Goal: Information Seeking & Learning: Understand process/instructions

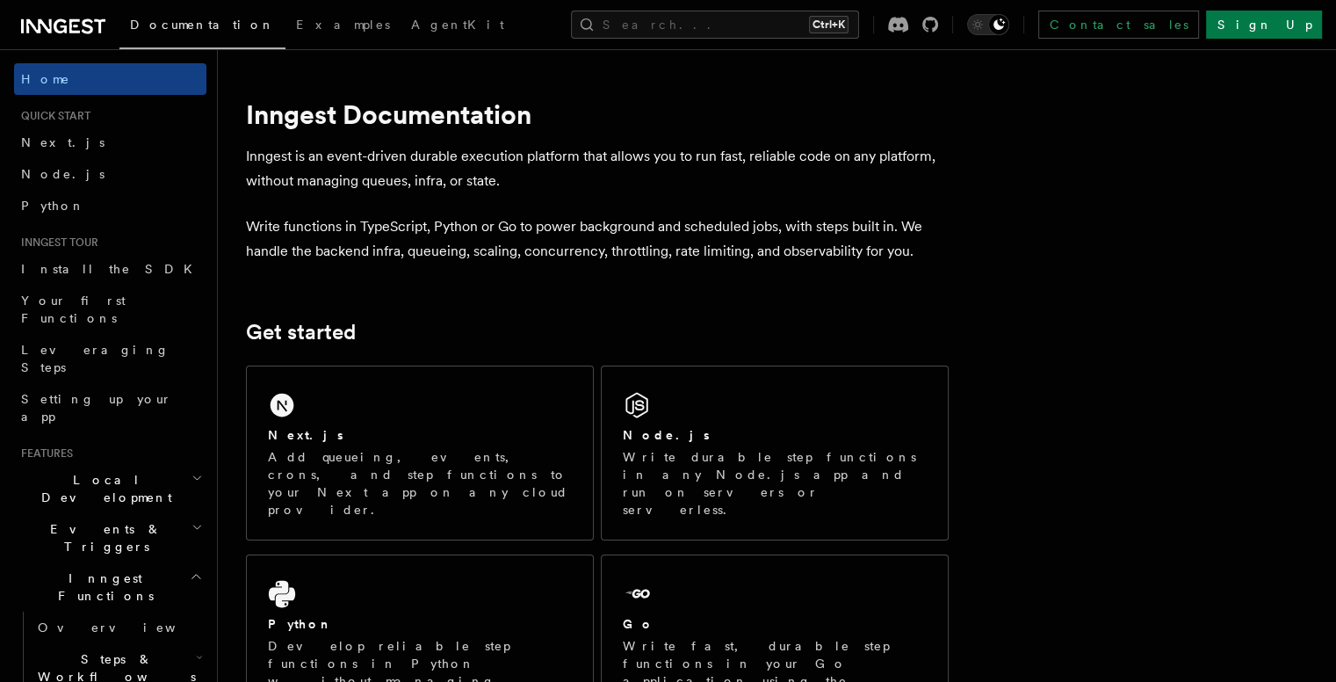
click at [665, 435] on h2 "Node.js" at bounding box center [666, 435] width 87 height 18
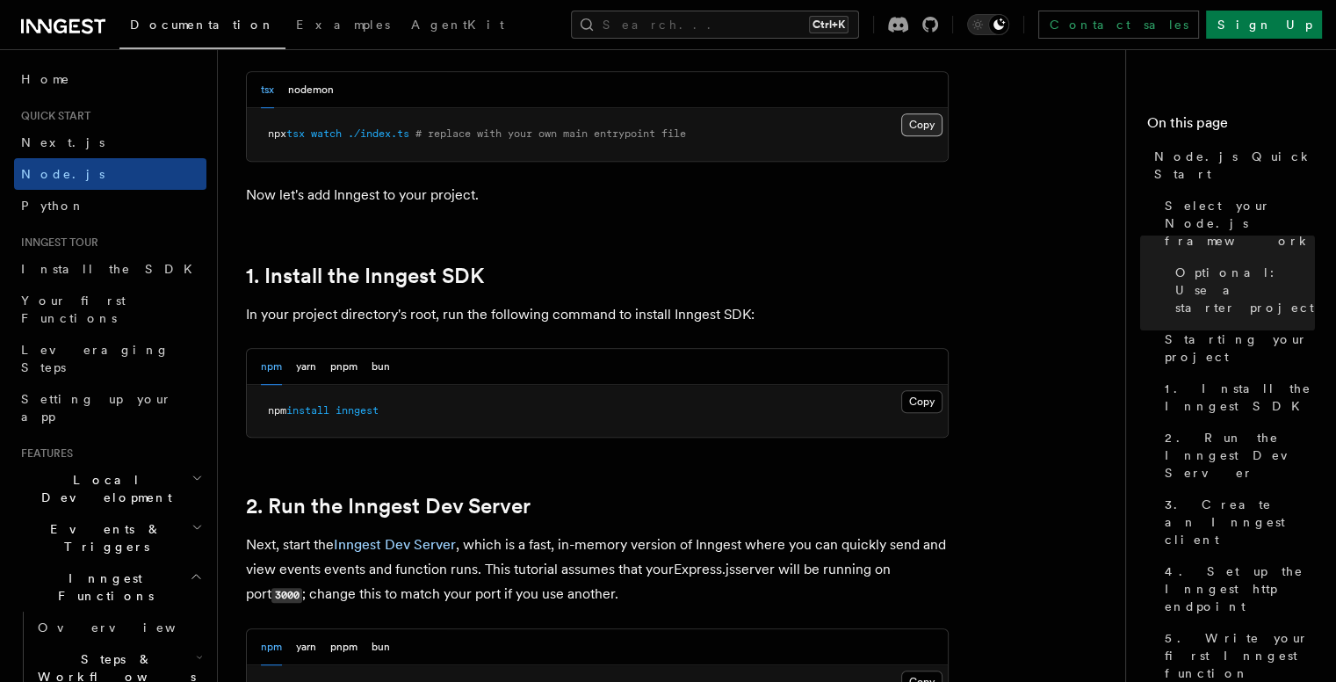
scroll to position [982, 0]
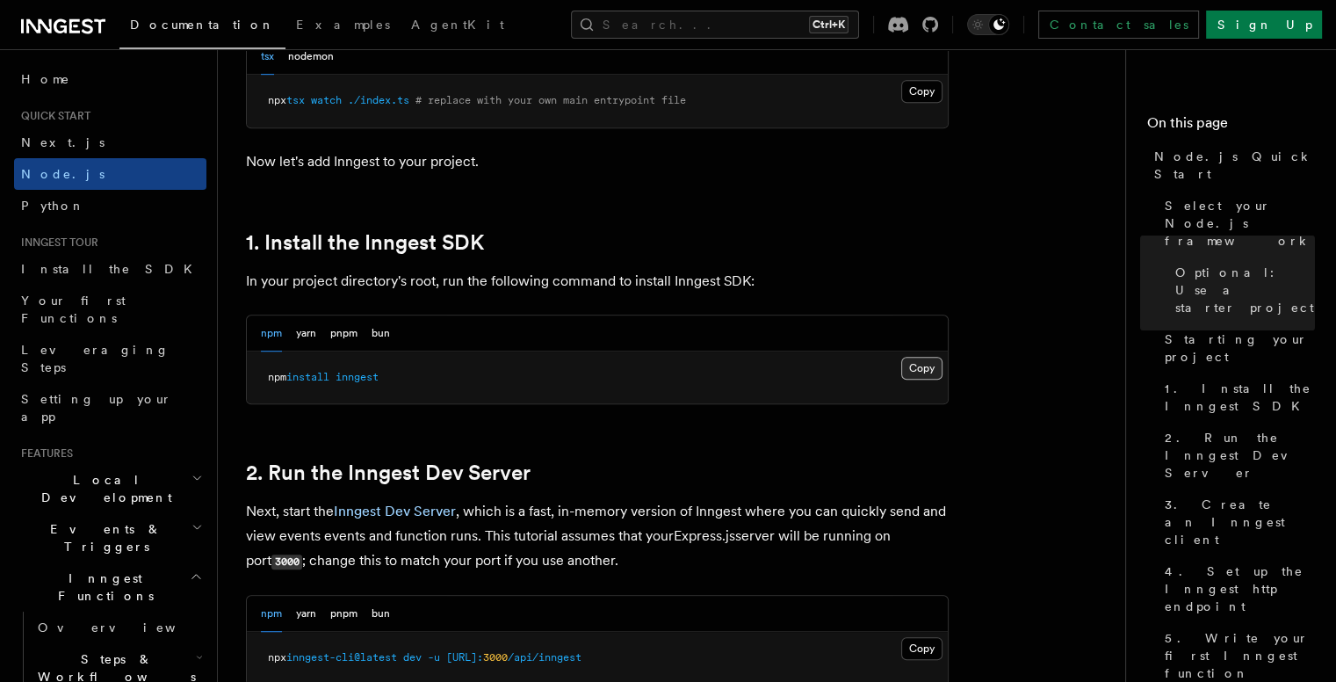
click at [930, 374] on button "Copy Copied" at bounding box center [921, 368] width 41 height 23
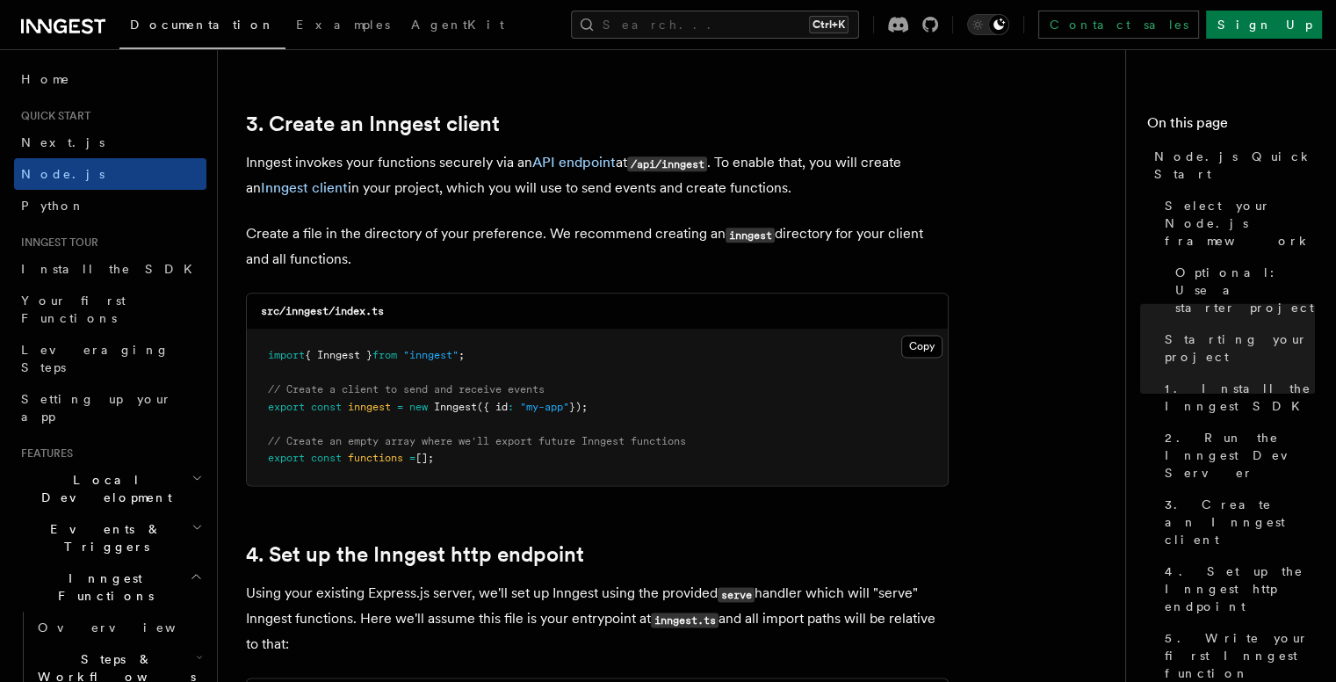
scroll to position [2196, 0]
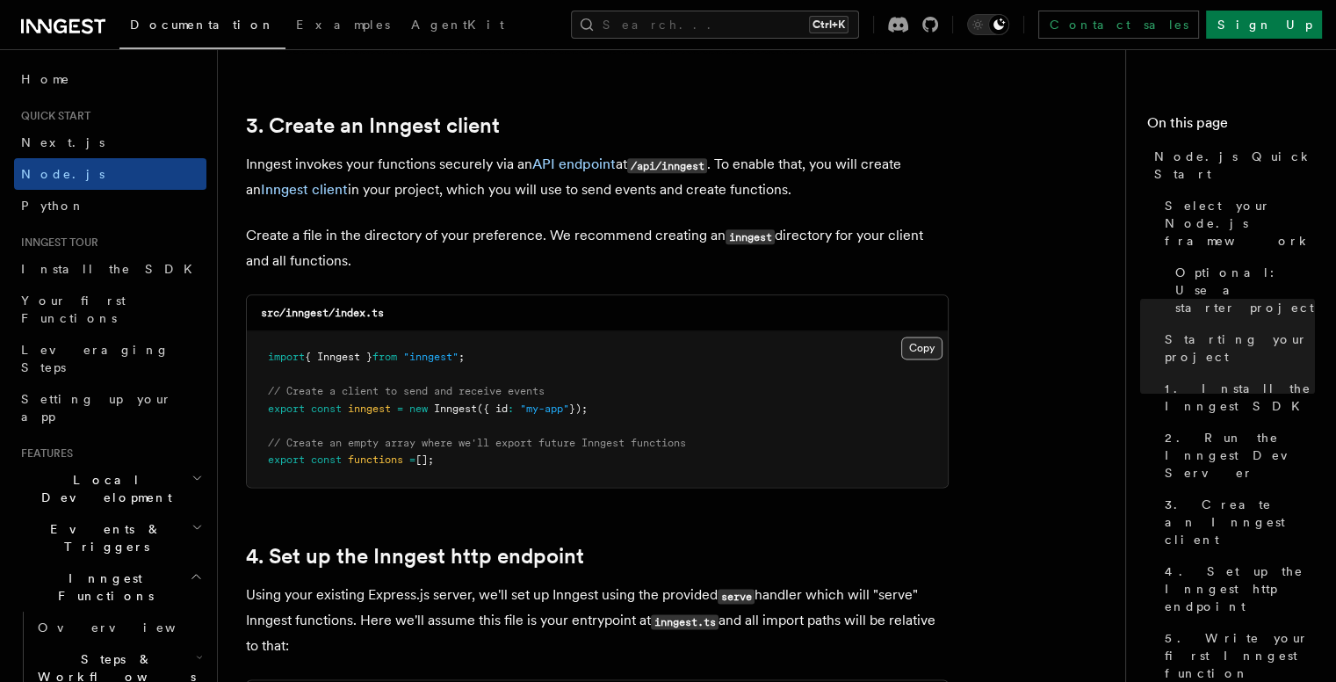
click at [913, 346] on button "Copy Copied" at bounding box center [921, 347] width 41 height 23
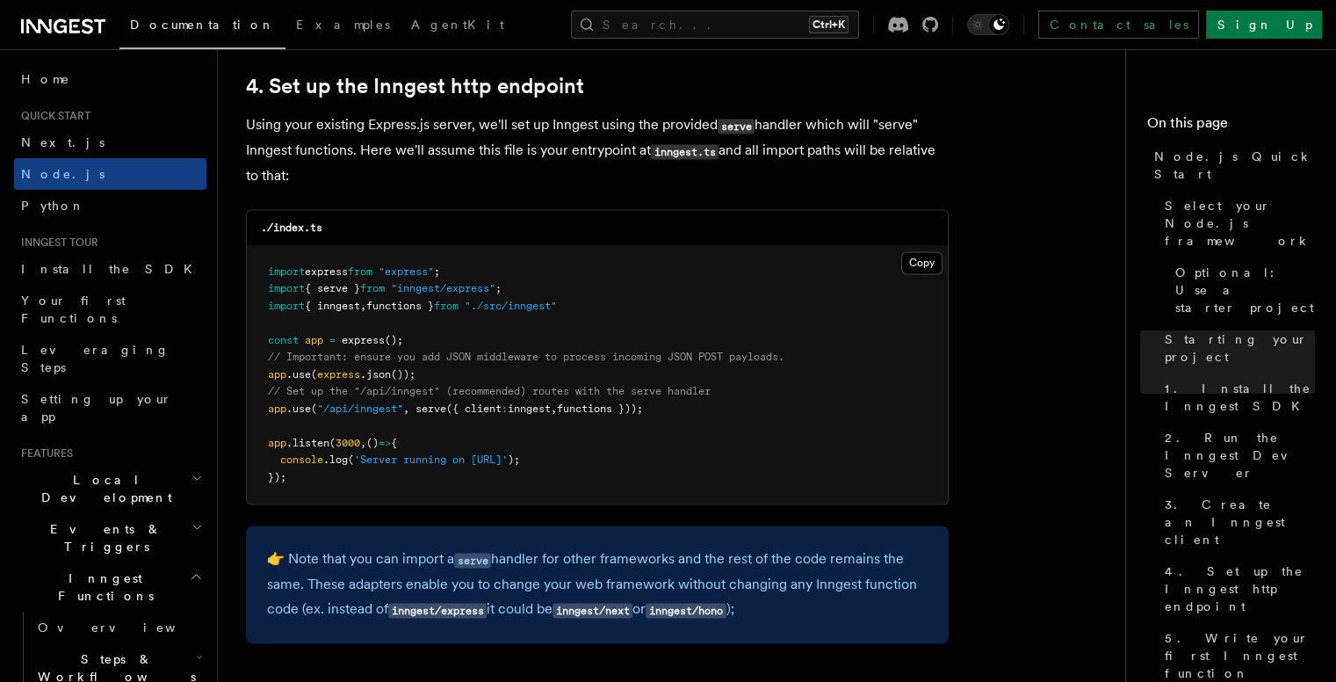
scroll to position [2687, 0]
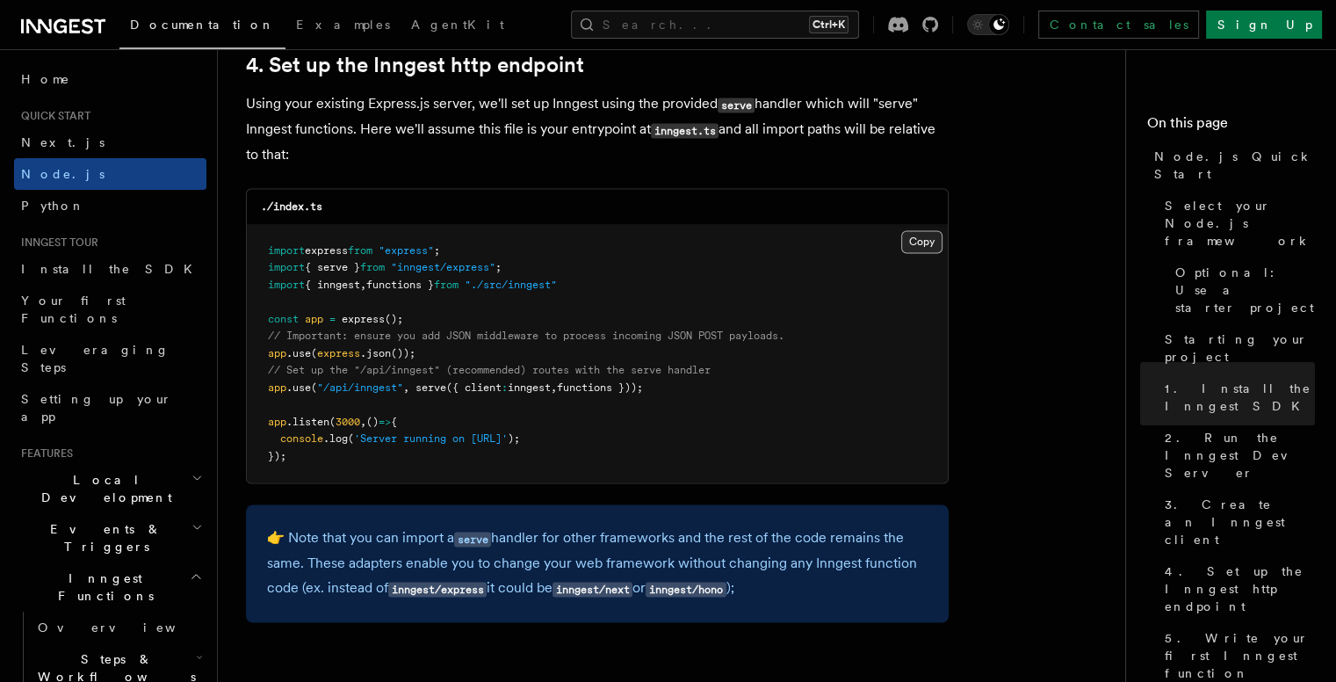
click at [924, 243] on button "Copy Copied" at bounding box center [921, 241] width 41 height 23
click at [271, 391] on span "app" at bounding box center [277, 387] width 18 height 12
drag, startPoint x: 269, startPoint y: 391, endPoint x: 664, endPoint y: 393, distance: 395.3
click at [643, 393] on span "app .use ( "/api/inngest" , serve ({ client : inngest , functions }));" at bounding box center [455, 387] width 375 height 12
copy span "app .use ( "/api/inngest" , serve ({ client : inngest , functions }));"
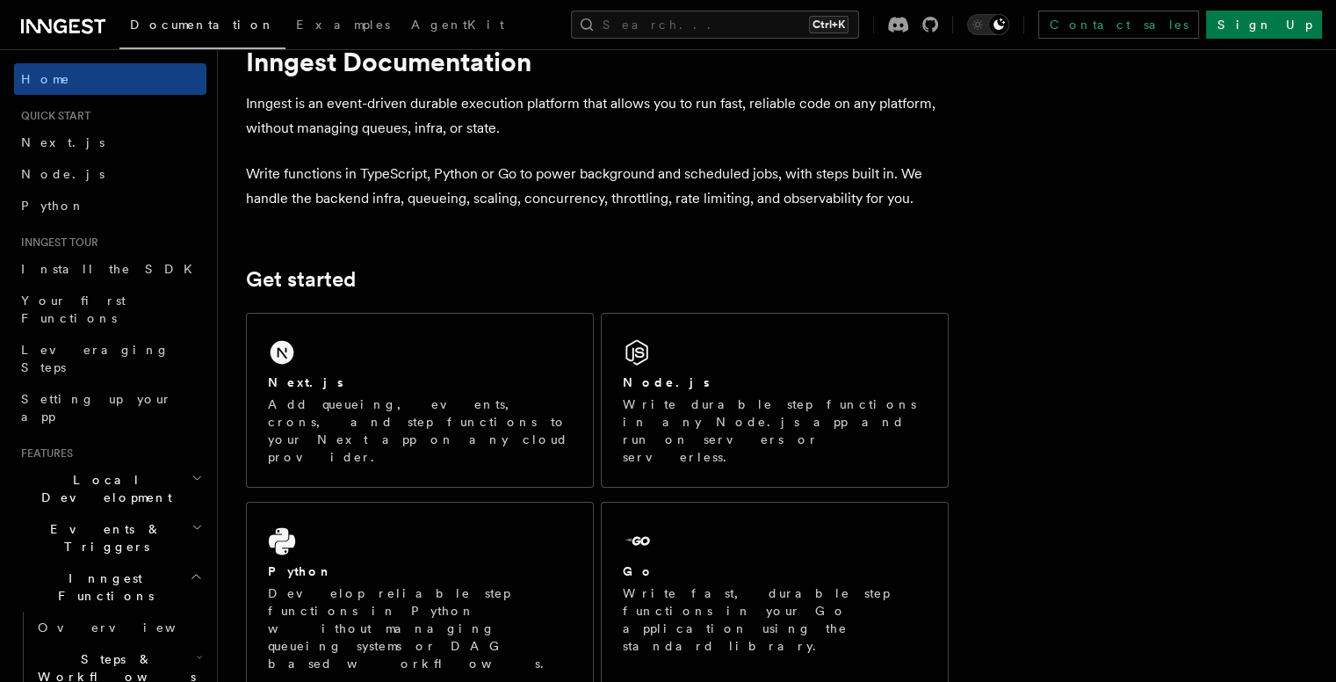
scroll to position [47, 0]
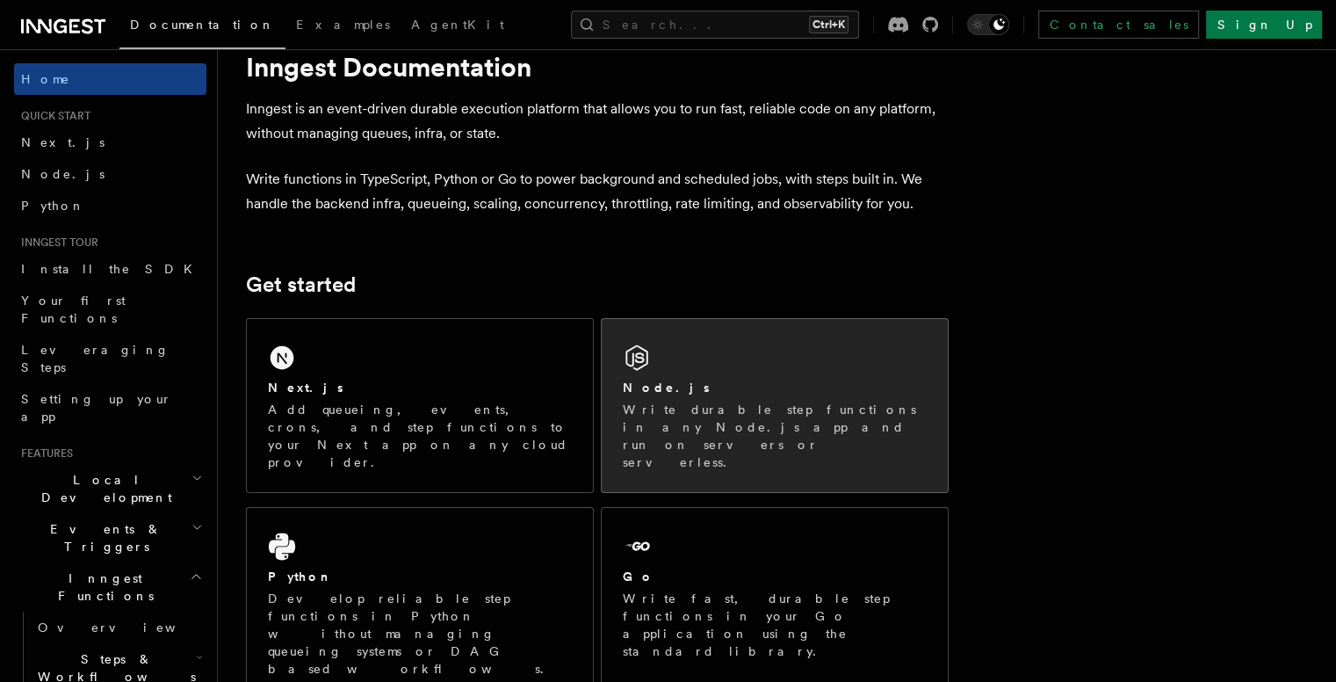
click at [738, 382] on div "Node.js" at bounding box center [775, 388] width 304 height 18
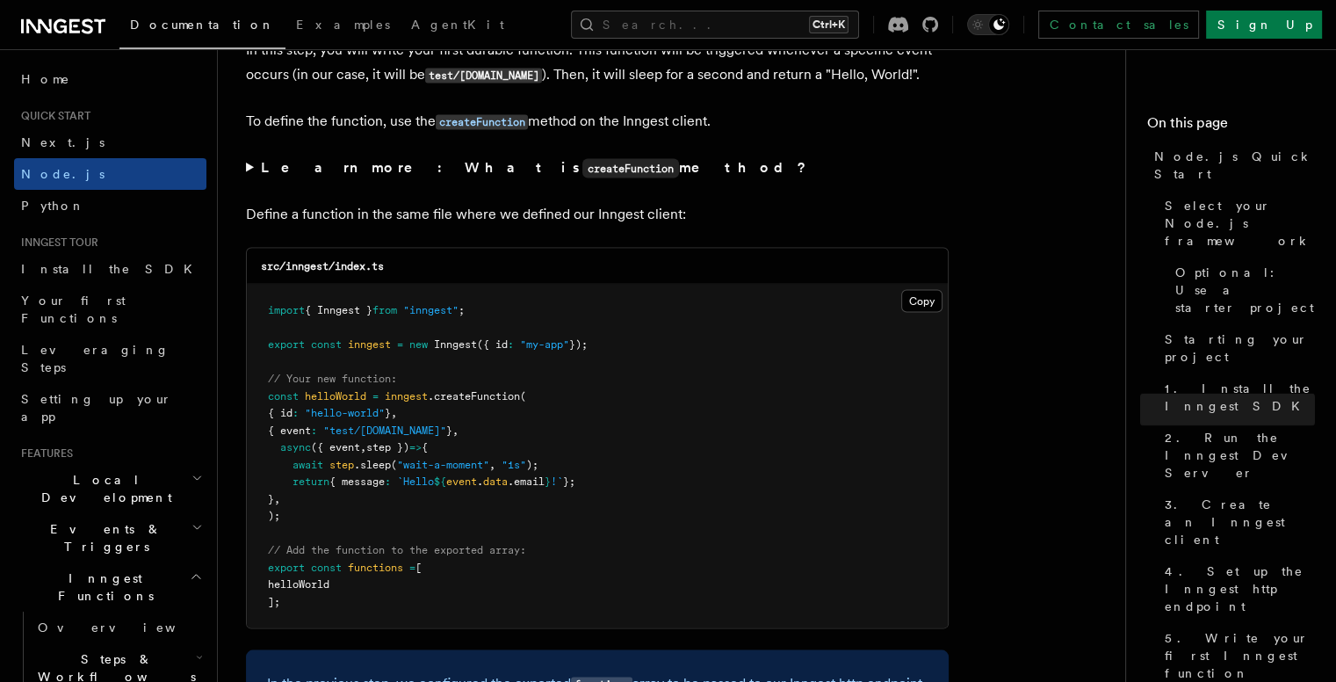
scroll to position [3441, 0]
